Goal: Navigation & Orientation: Find specific page/section

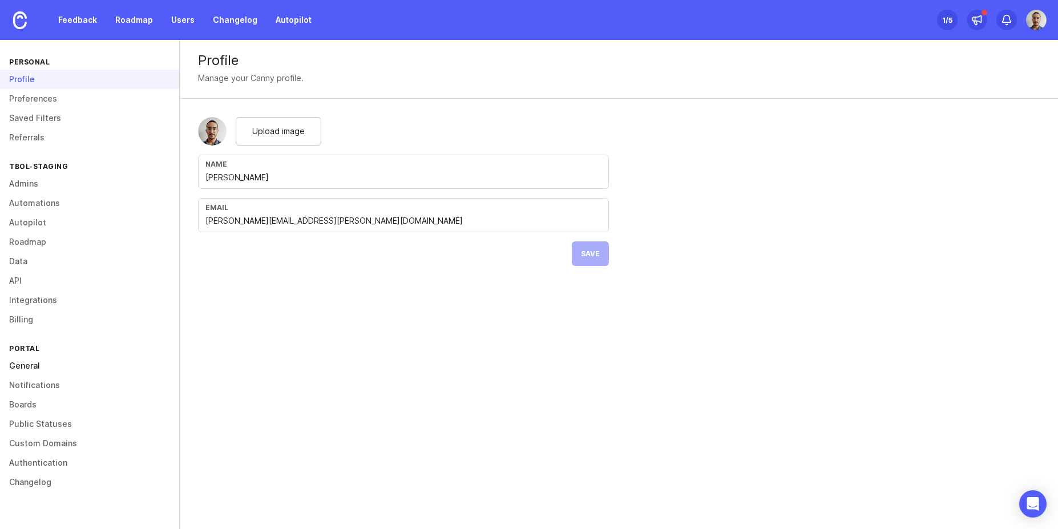
click at [21, 365] on link "General" at bounding box center [89, 365] width 179 height 19
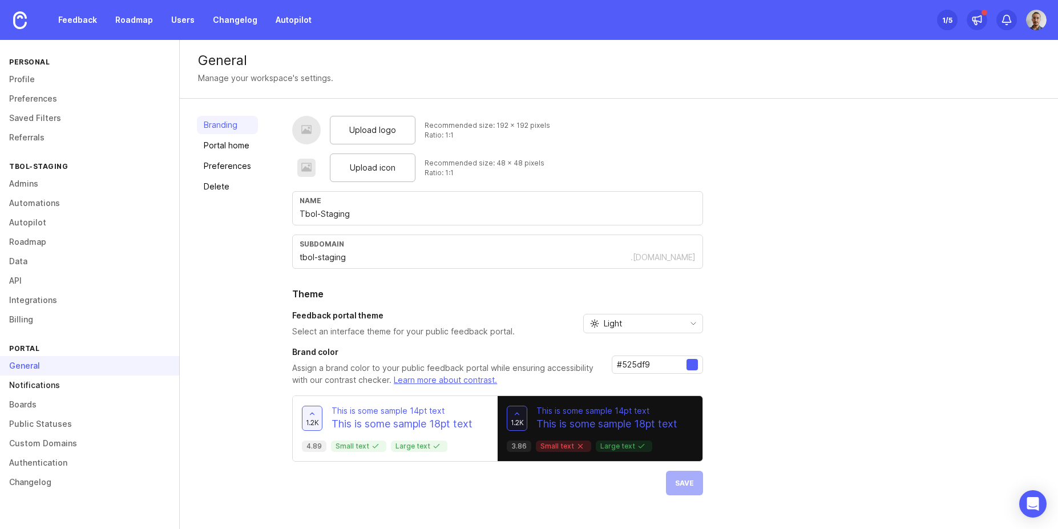
click at [37, 390] on link "Notifications" at bounding box center [89, 385] width 179 height 19
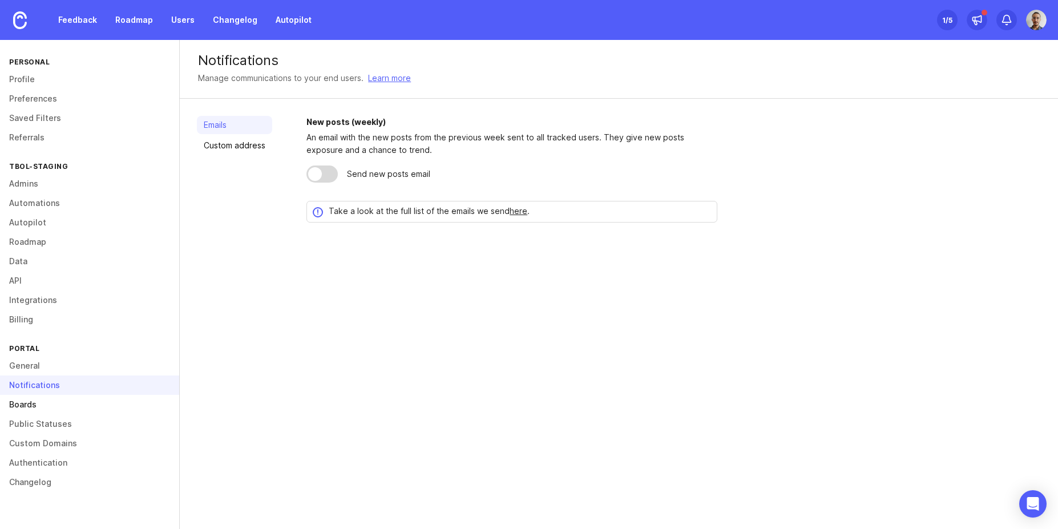
click at [22, 406] on link "Boards" at bounding box center [89, 404] width 179 height 19
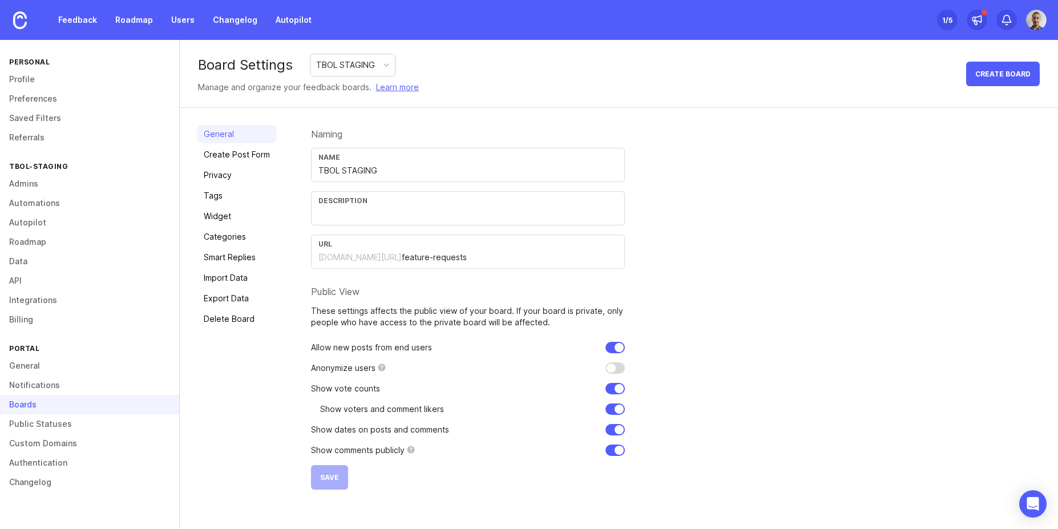
click at [27, 167] on div "Tbol-Staging" at bounding box center [89, 166] width 179 height 15
click at [72, 18] on link "Feedback" at bounding box center [77, 20] width 53 height 21
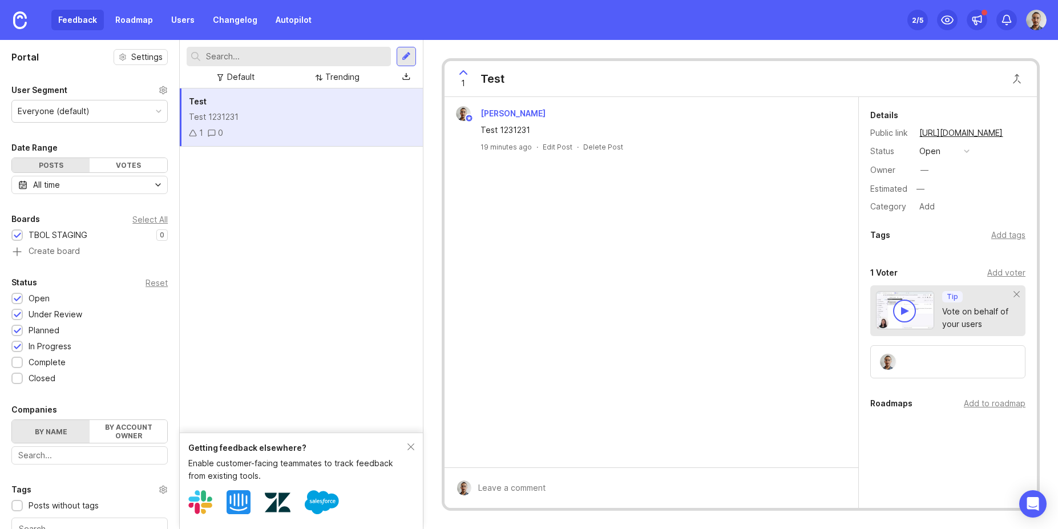
click at [112, 106] on div "Everyone (default)" at bounding box center [89, 111] width 155 height 22
click at [979, 20] on icon at bounding box center [976, 19] width 11 height 11
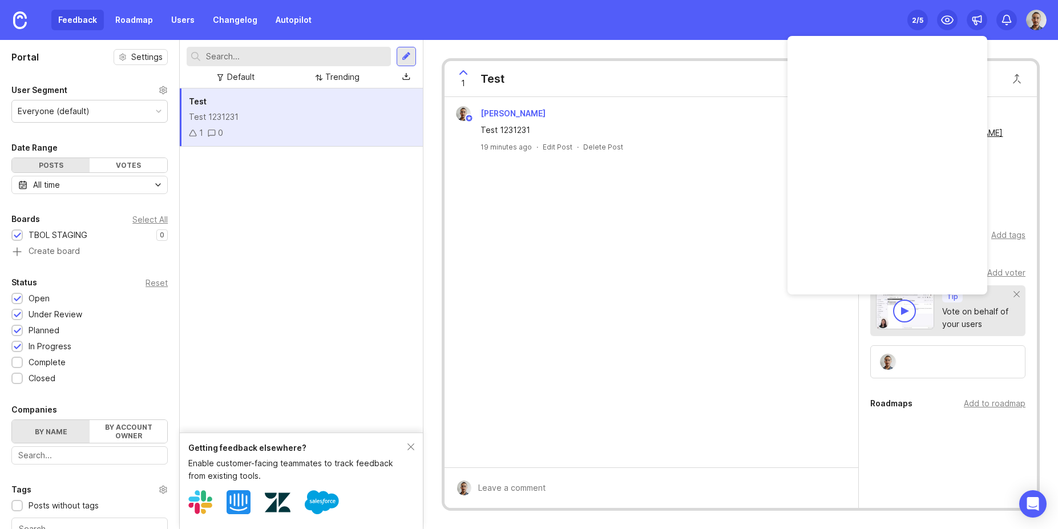
click at [768, 10] on div "Feedback Roadmap Users Changelog Autopilot Set up Canny 2 /5" at bounding box center [529, 20] width 1058 height 40
